Goal: Navigation & Orientation: Find specific page/section

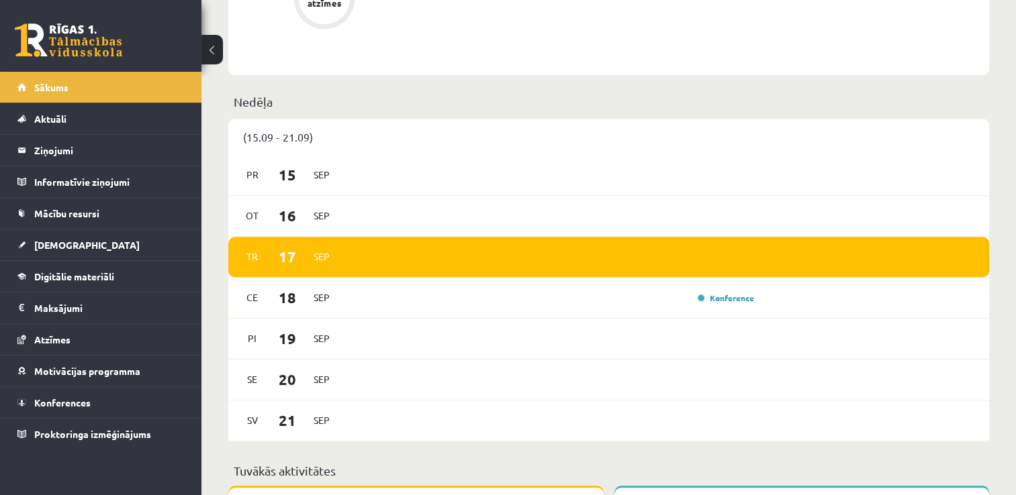
scroll to position [779, 0]
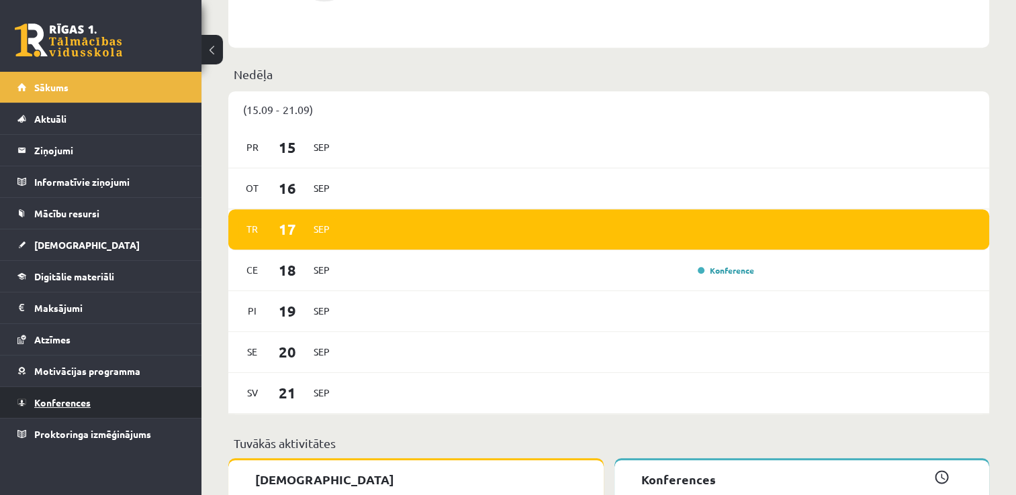
click at [79, 397] on span "Konferences" at bounding box center [62, 403] width 56 height 12
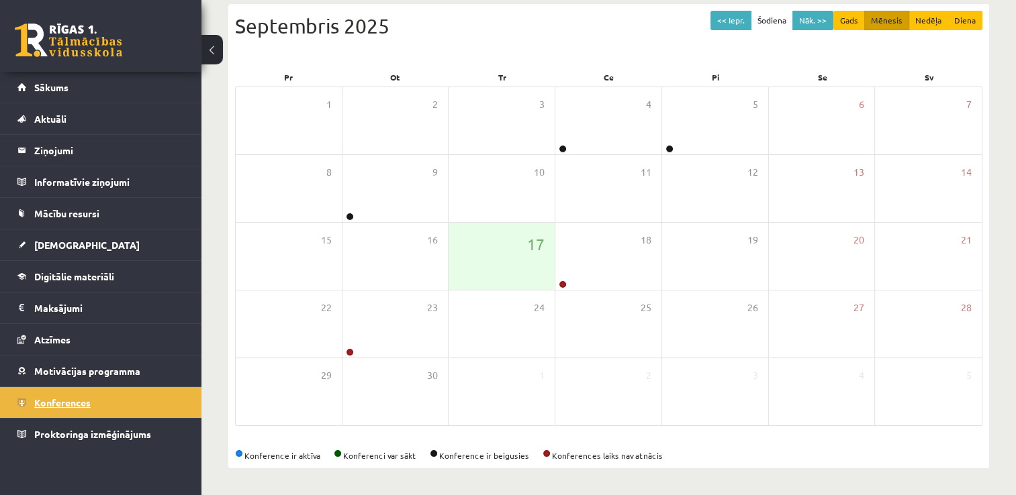
scroll to position [145, 0]
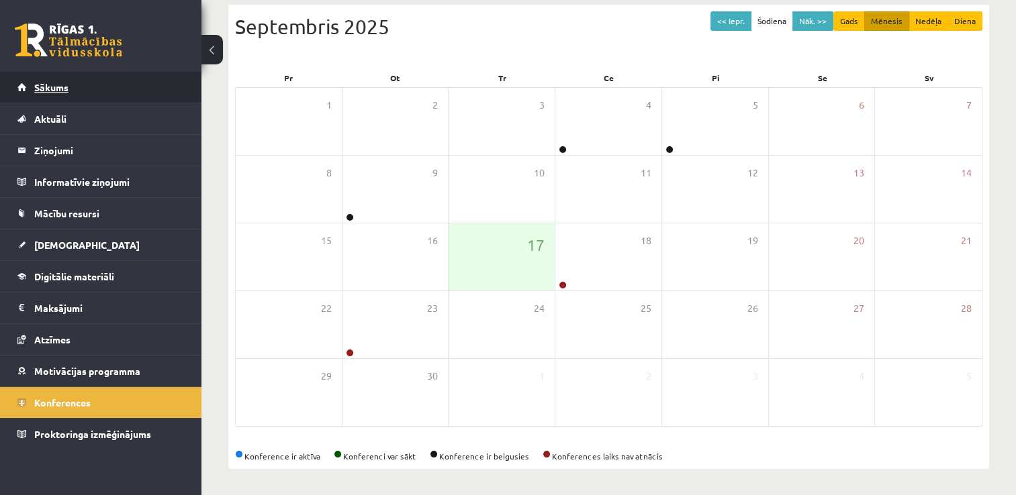
click at [162, 91] on link "Sākums" at bounding box center [100, 87] width 167 height 31
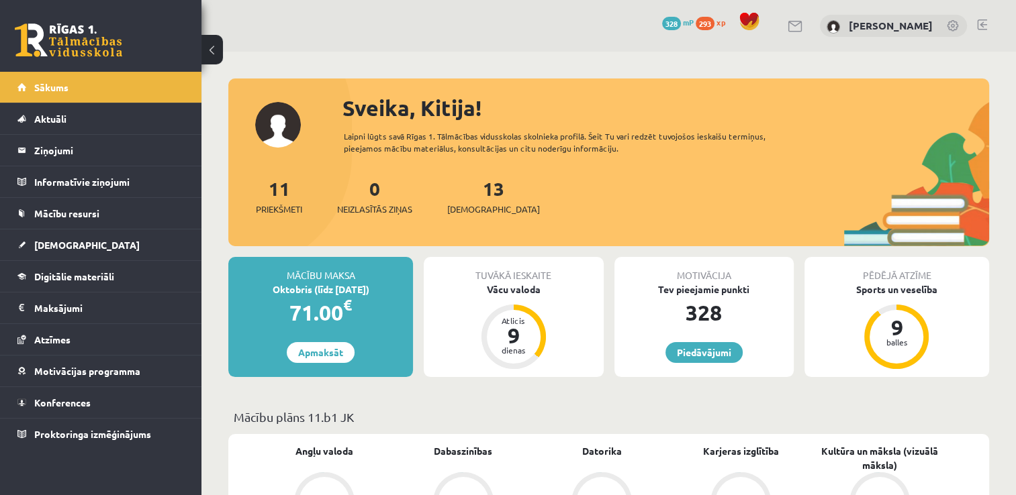
click at [977, 23] on link at bounding box center [982, 24] width 10 height 11
